Goal: Task Accomplishment & Management: Use online tool/utility

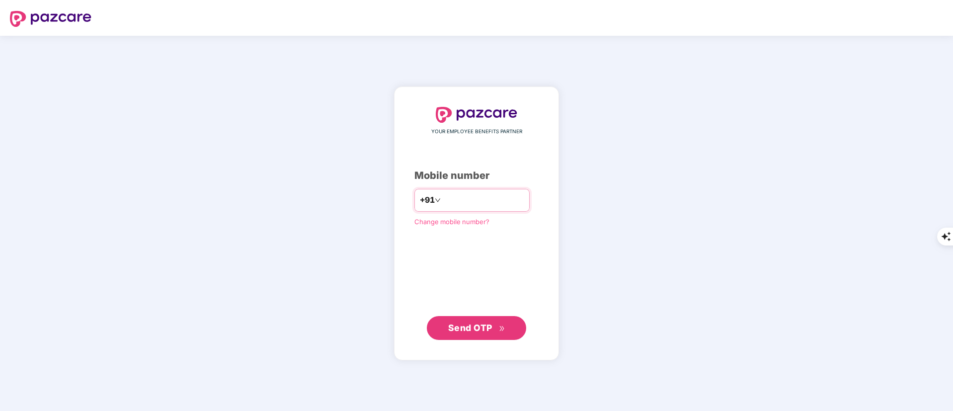
click at [466, 195] on input "number" at bounding box center [483, 200] width 81 height 16
type input "**********"
click at [485, 317] on button "Send OTP" at bounding box center [476, 327] width 99 height 24
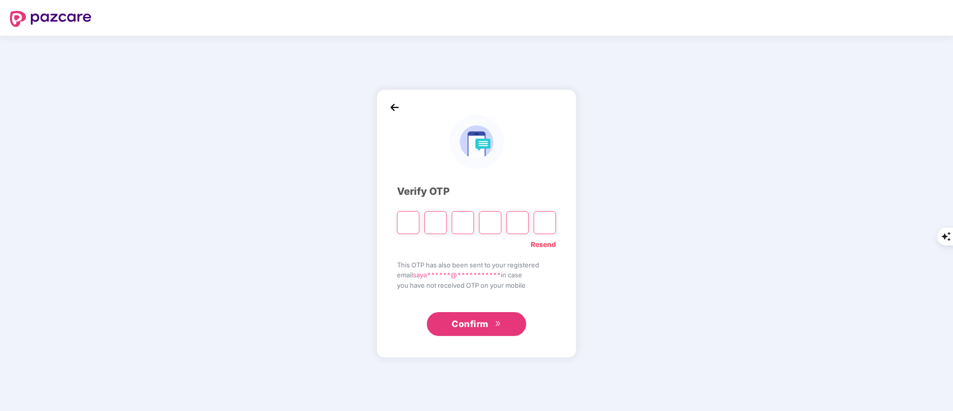
type input "*"
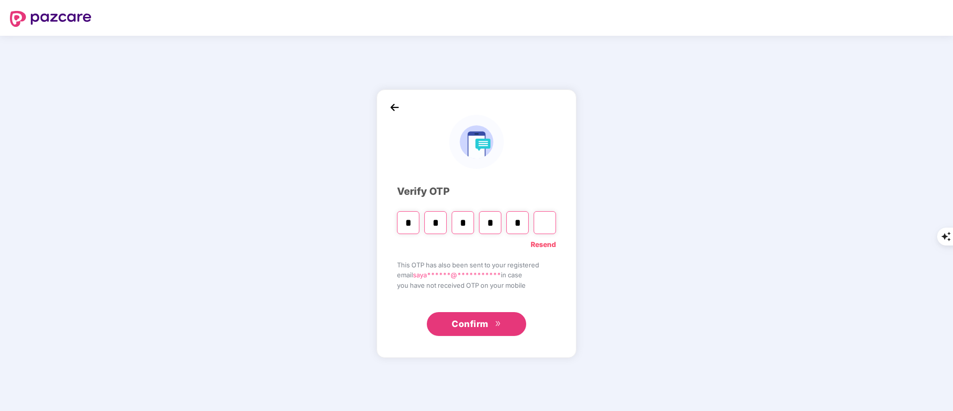
type input "*"
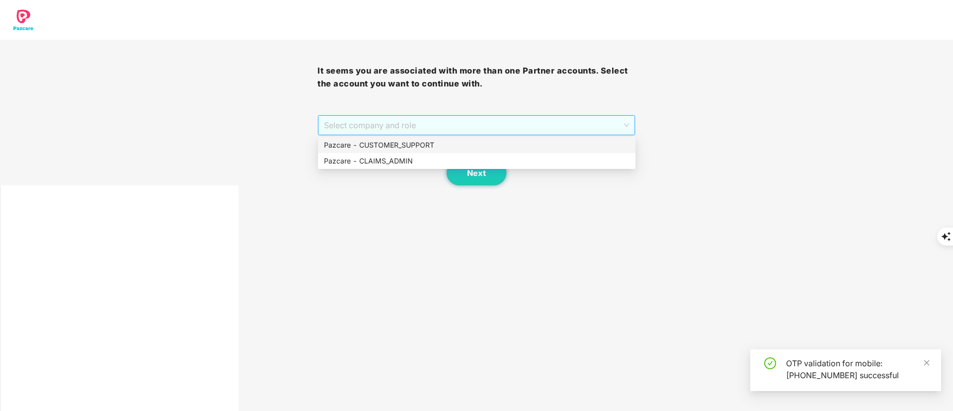
click at [412, 125] on span "Select company and role" at bounding box center [476, 125] width 305 height 19
click at [395, 142] on div "Pazcare - CUSTOMER_SUPPORT" at bounding box center [477, 145] width 306 height 11
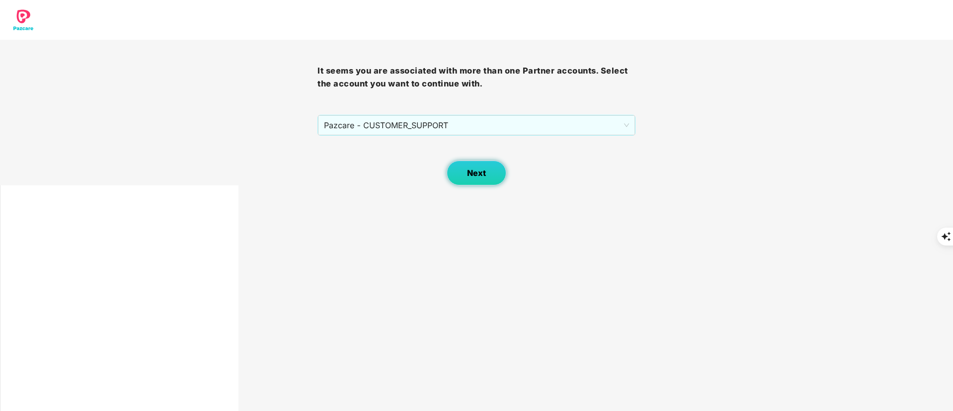
click at [464, 163] on button "Next" at bounding box center [477, 172] width 60 height 25
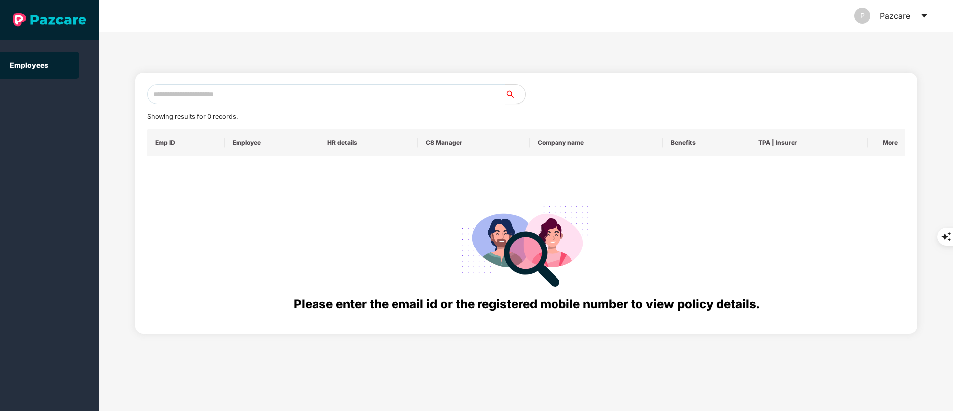
paste input "**********"
click at [237, 97] on input "text" at bounding box center [326, 94] width 358 height 20
click at [252, 96] on input "**********" at bounding box center [326, 94] width 358 height 20
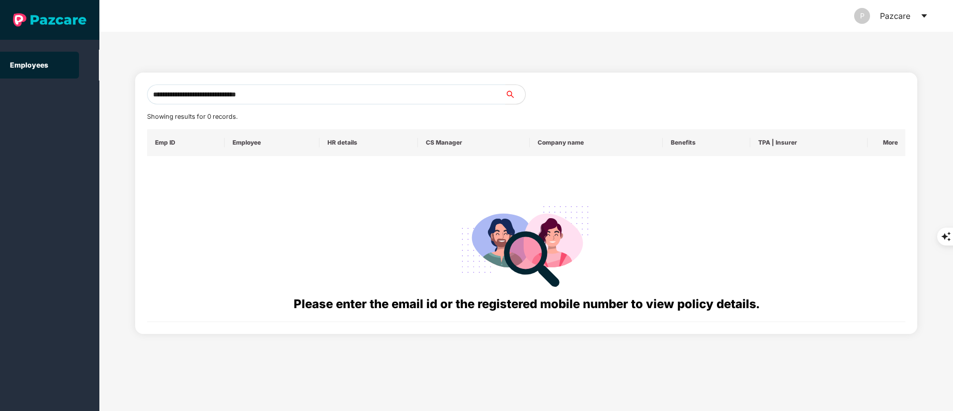
paste input "text"
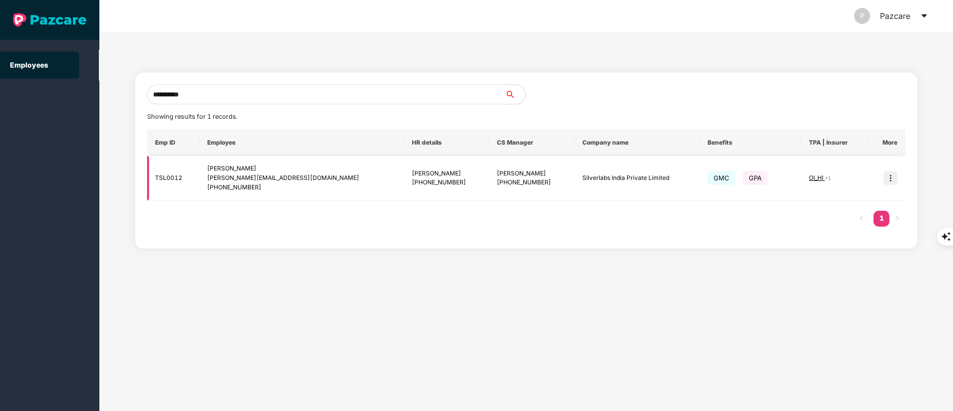
type input "**********"
click at [497, 171] on div "[PERSON_NAME]" at bounding box center [532, 173] width 70 height 9
copy div "[PERSON_NAME]"
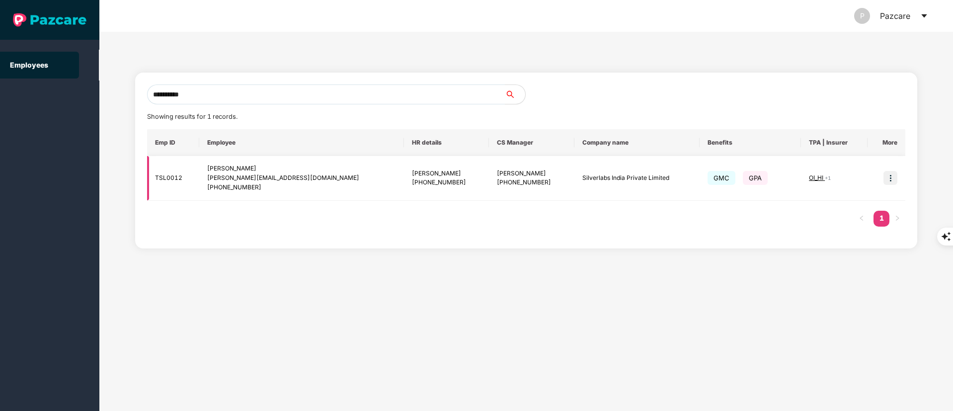
click at [153, 177] on td "TSL0012" at bounding box center [173, 178] width 53 height 45
drag, startPoint x: 153, startPoint y: 177, endPoint x: 290, endPoint y: 191, distance: 138.4
click at [290, 191] on tr "TSL0012 Boodidha [PERSON_NAME] [PERSON_NAME][EMAIL_ADDRESS][DOMAIN_NAME] [PHONE…" at bounding box center [526, 178] width 759 height 45
copy tr "TSL0012 Boodidha [PERSON_NAME] [PERSON_NAME][EMAIL_ADDRESS][DOMAIN_NAME] [PHONE…"
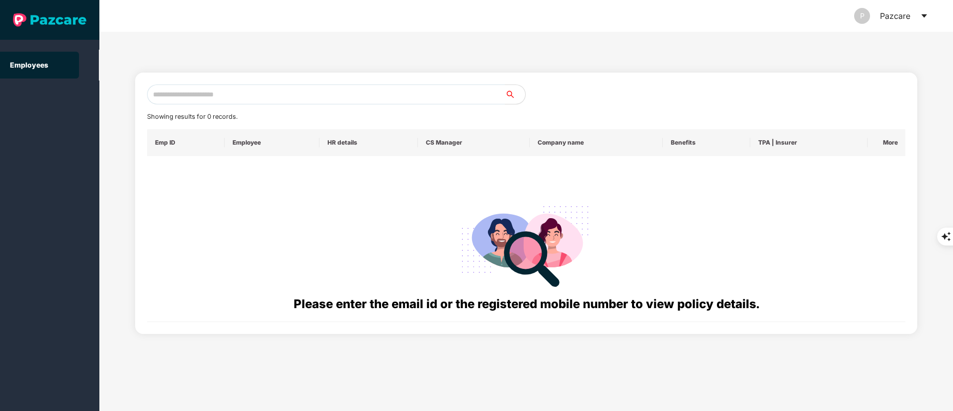
click at [923, 19] on icon "caret-down" at bounding box center [924, 16] width 8 height 8
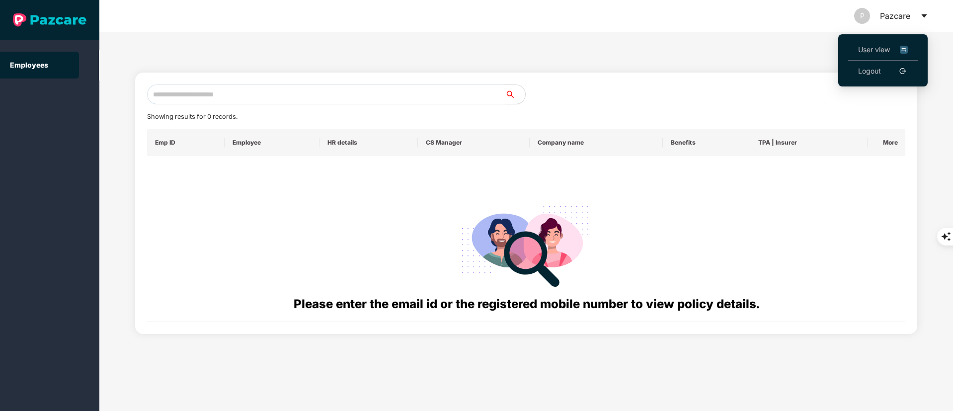
click at [900, 47] on span "User view" at bounding box center [883, 49] width 50 height 11
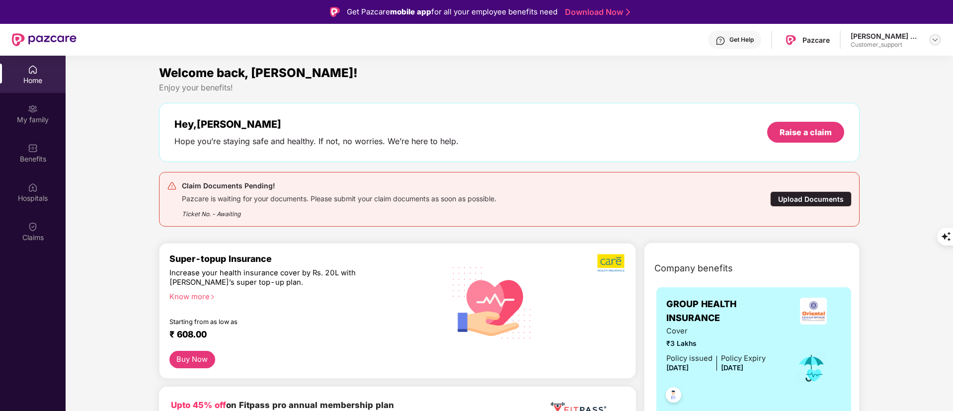
click at [934, 41] on img at bounding box center [935, 40] width 8 height 8
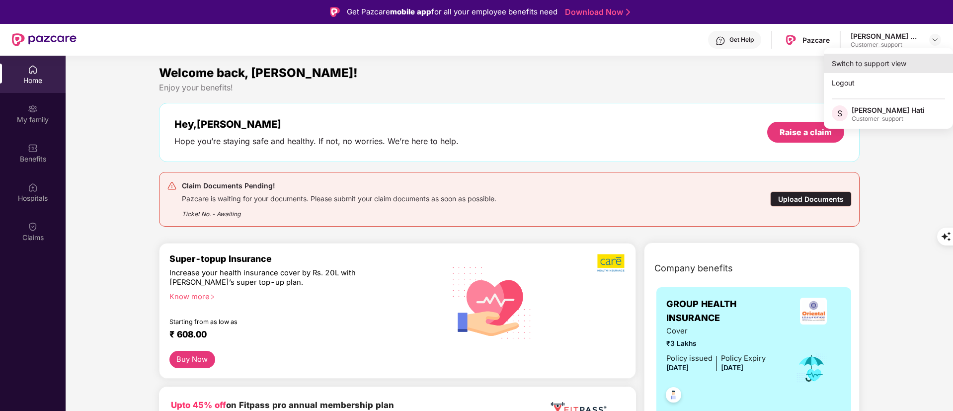
click at [890, 63] on div "Switch to support view" at bounding box center [888, 63] width 129 height 19
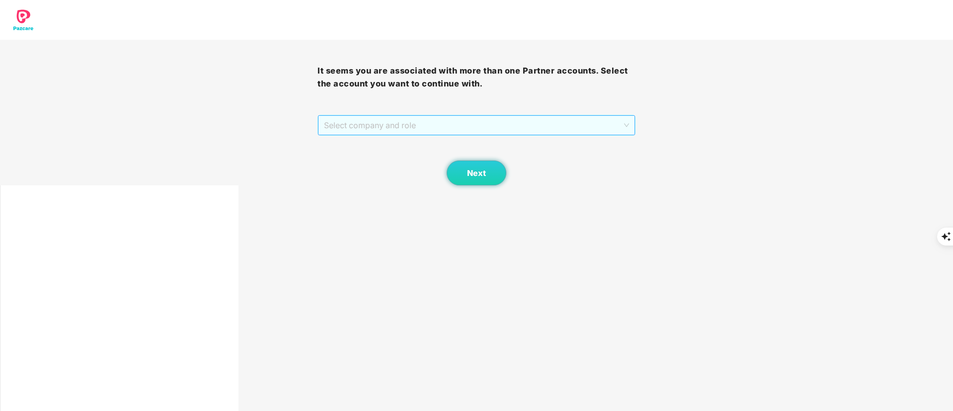
click at [534, 122] on span "Select company and role" at bounding box center [476, 125] width 305 height 19
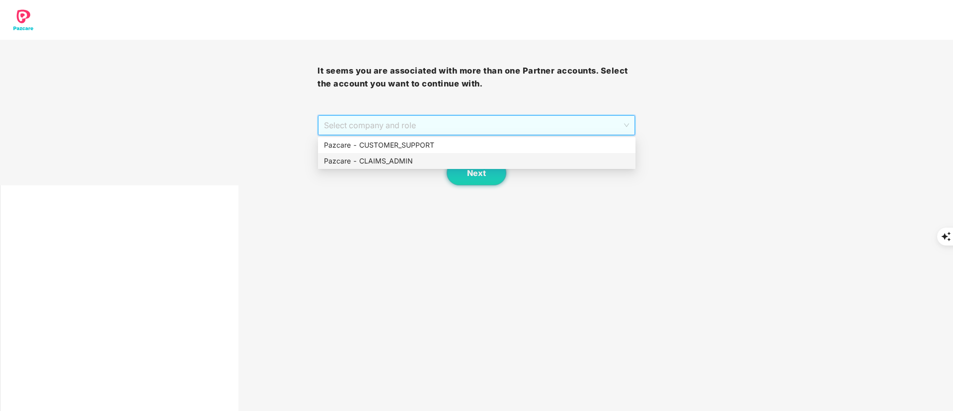
click at [528, 162] on div "Pazcare - CLAIMS_ADMIN" at bounding box center [477, 161] width 306 height 11
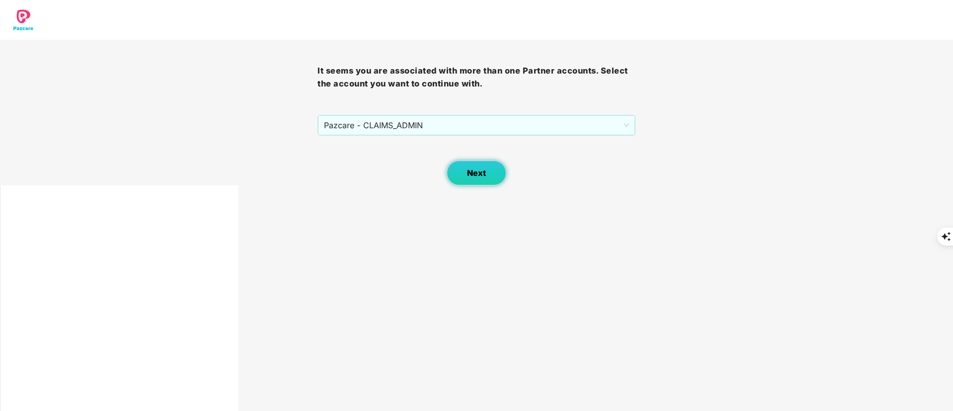
click at [464, 175] on button "Next" at bounding box center [477, 172] width 60 height 25
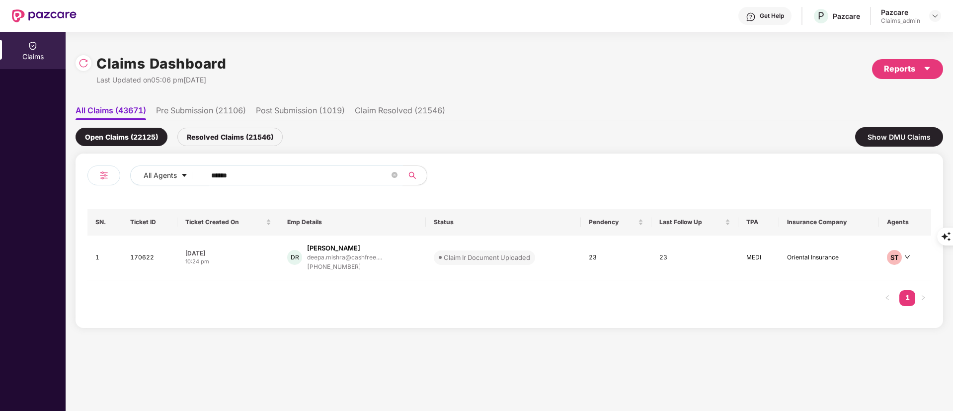
click at [228, 178] on input "******" at bounding box center [300, 175] width 178 height 15
paste input "**********"
paste input "text"
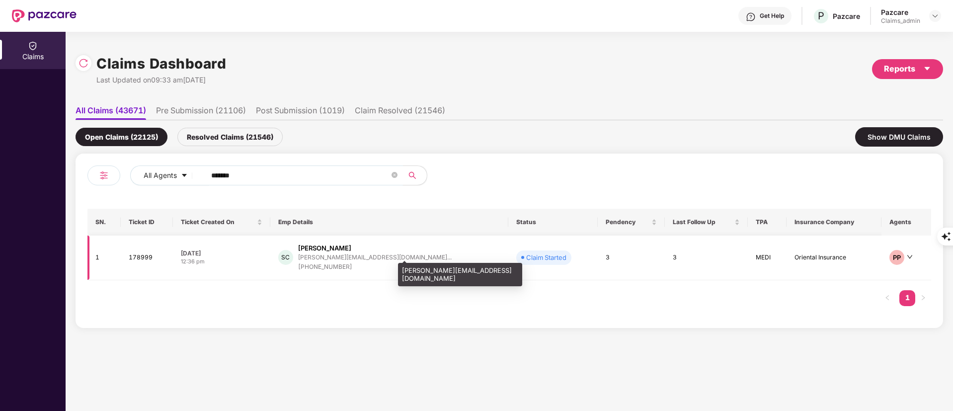
type input "******"
click at [384, 257] on div "[PERSON_NAME][EMAIL_ADDRESS][DOMAIN_NAME]..." at bounding box center [375, 257] width 154 height 6
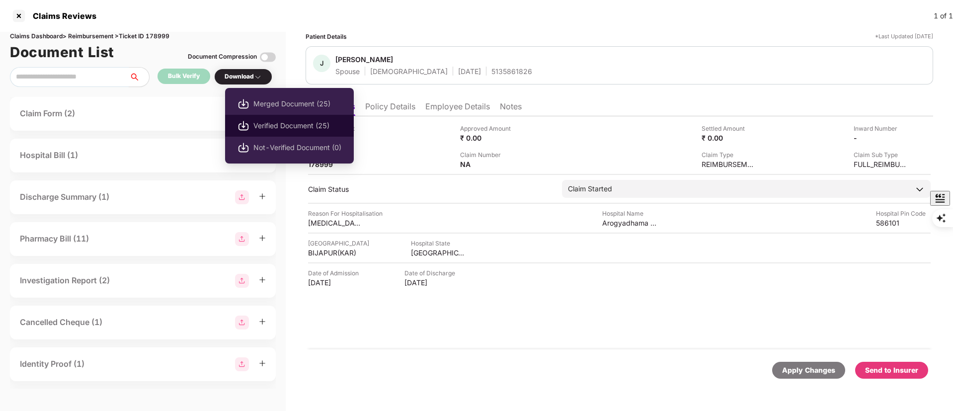
click at [263, 120] on span "Verified Document (25)" at bounding box center [297, 125] width 88 height 11
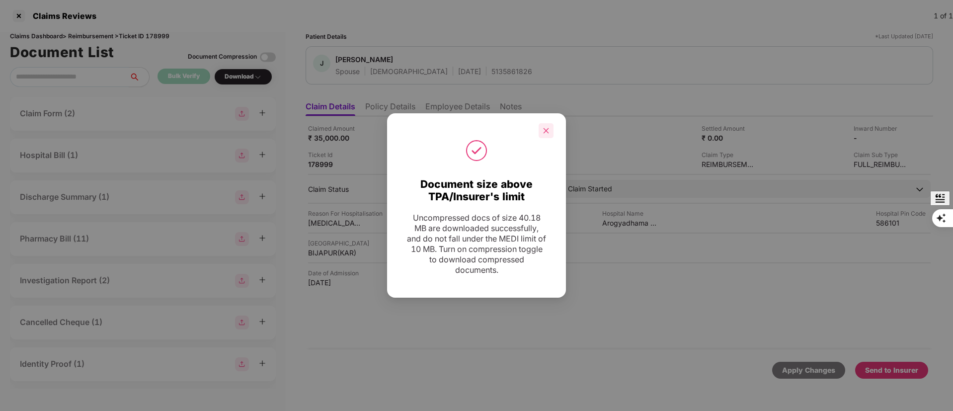
click at [543, 130] on icon "close" at bounding box center [546, 130] width 7 height 7
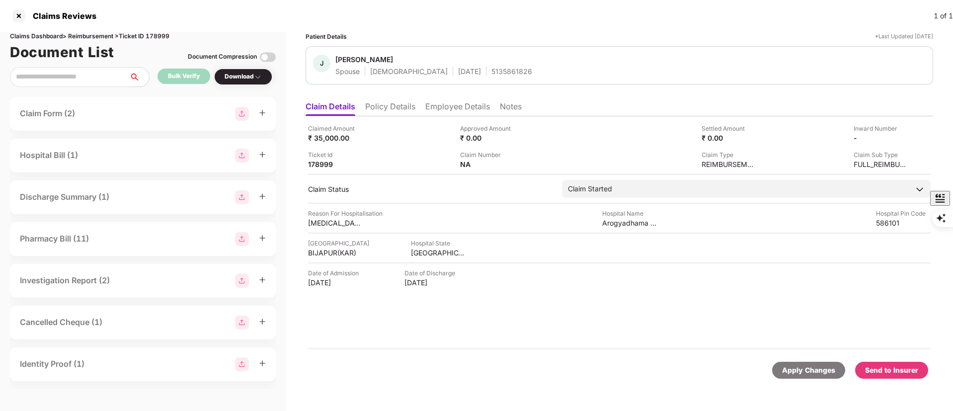
click at [891, 369] on div "Send to Insurer" at bounding box center [891, 370] width 53 height 11
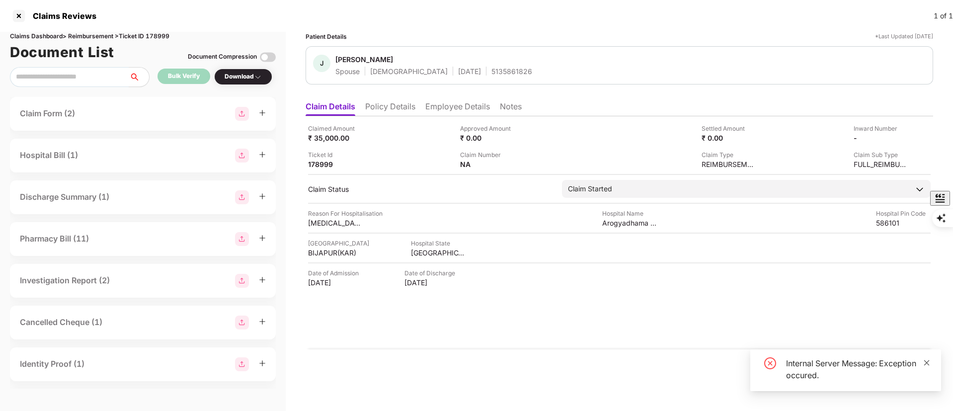
click at [924, 358] on span at bounding box center [926, 362] width 7 height 8
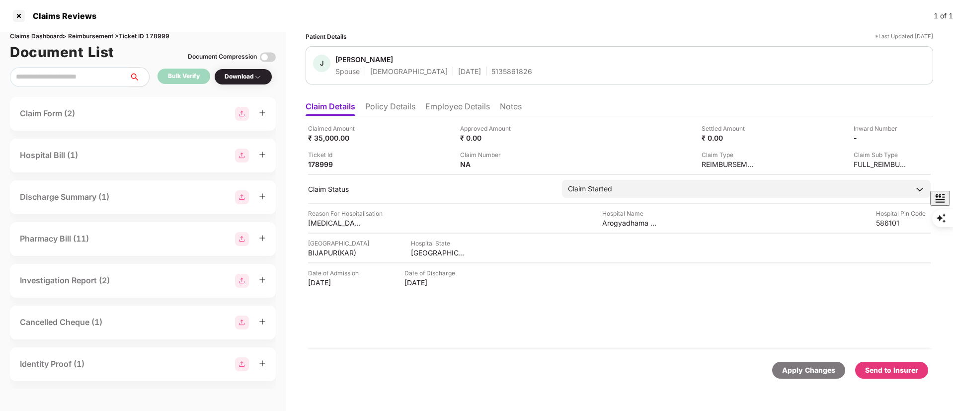
click at [443, 103] on li "Employee Details" at bounding box center [457, 108] width 65 height 14
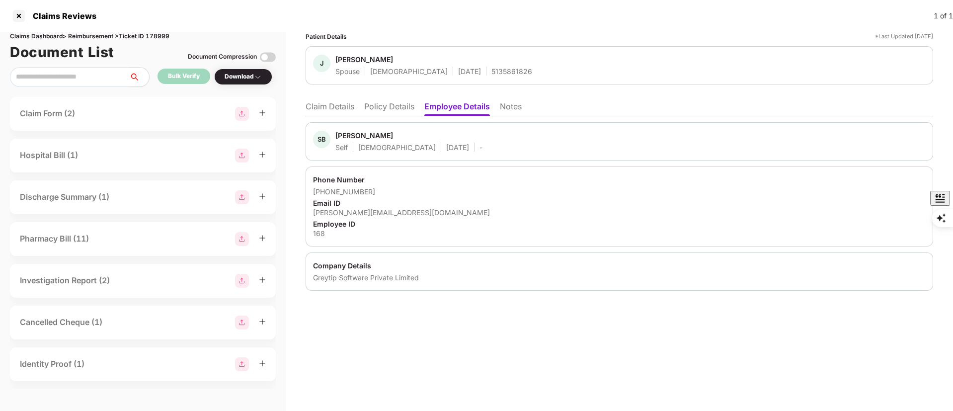
click at [355, 134] on div "Somashekar B C" at bounding box center [364, 135] width 58 height 9
copy div "Somashekar"
